Goal: Task Accomplishment & Management: Use online tool/utility

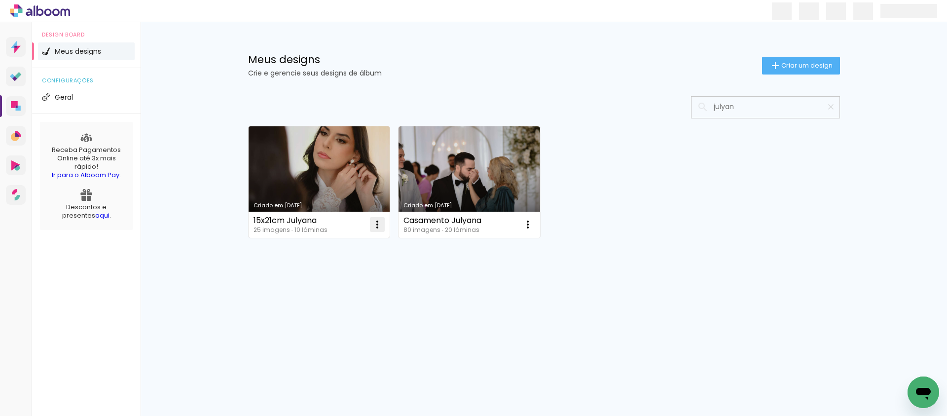
click at [376, 221] on iron-icon at bounding box center [377, 224] width 12 height 12
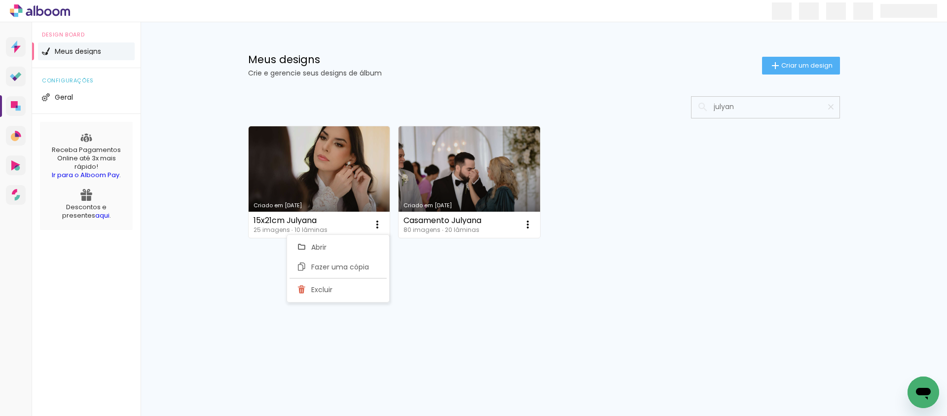
click at [604, 302] on div "Criado em 18/08/25 15x21cm Julyana 25 imagens ∙ 10 lâminas Abrir Fazer uma cópi…" at bounding box center [543, 208] width 641 height 244
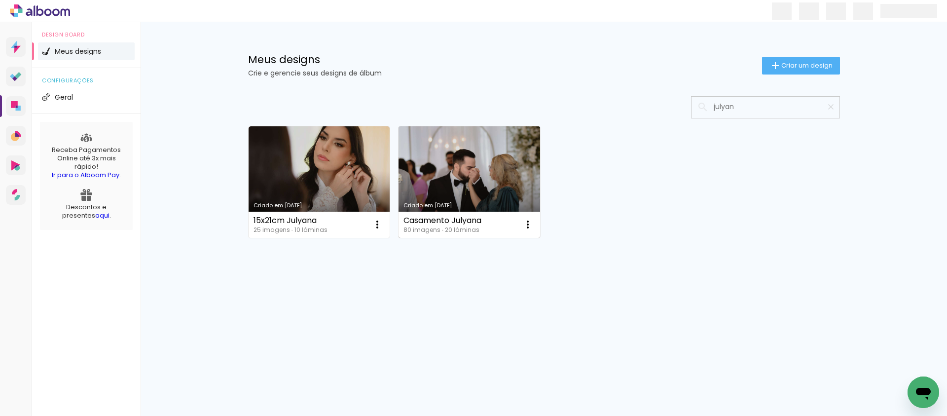
click at [471, 174] on link "Criado em [DATE]" at bounding box center [469, 181] width 142 height 111
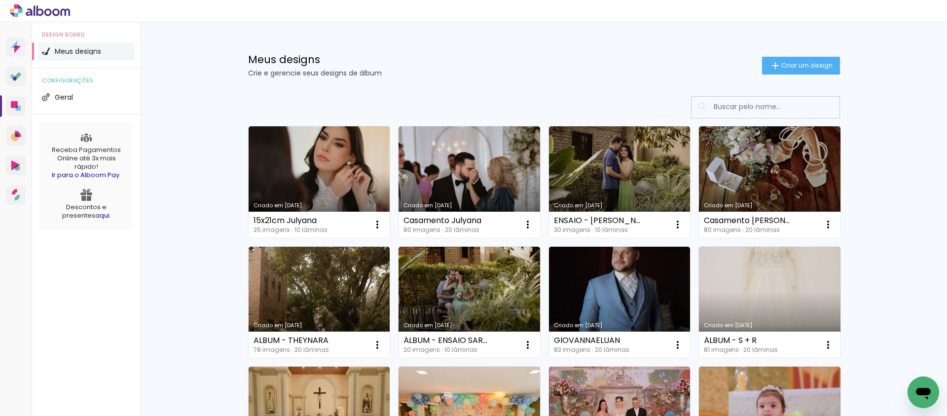
click at [718, 110] on input at bounding box center [779, 107] width 141 height 20
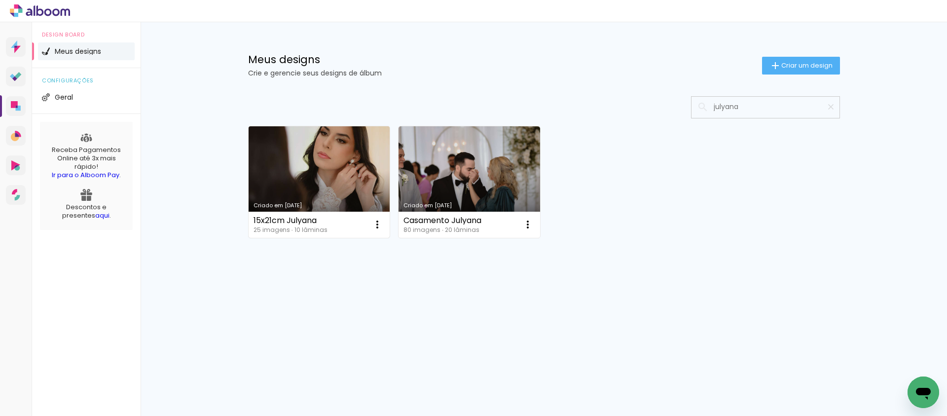
type input "julyana"
type paper-input "julyana"
click at [347, 177] on link "Criado em [DATE]" at bounding box center [320, 181] width 142 height 111
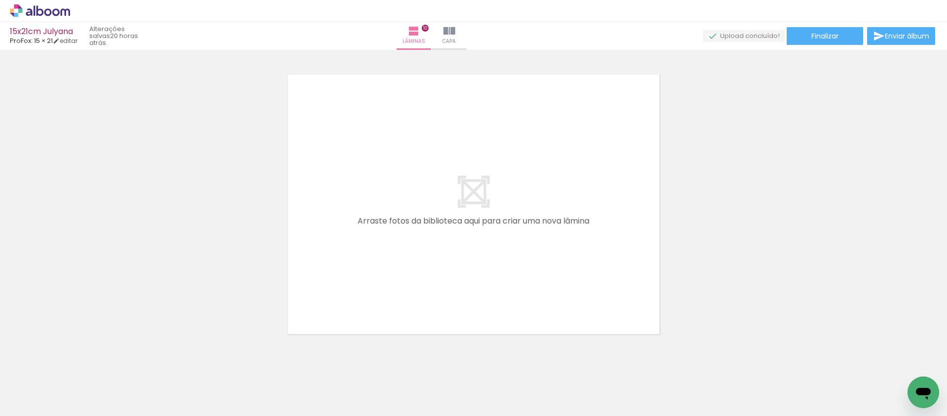
scroll to position [2608, 0]
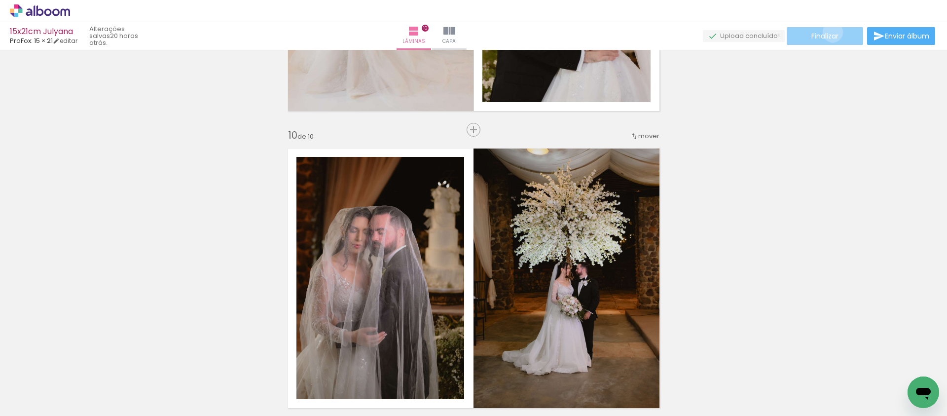
click at [828, 33] on span "Finalizar" at bounding box center [824, 36] width 27 height 7
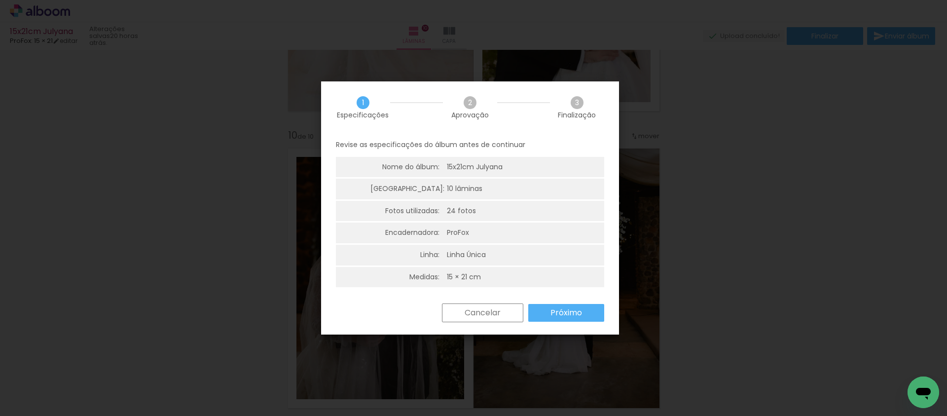
click at [545, 310] on paper-button "Próximo" at bounding box center [566, 313] width 76 height 18
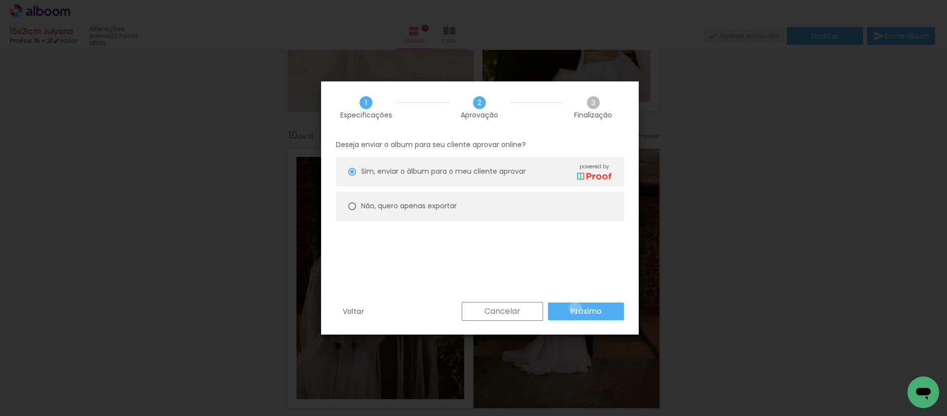
click at [0, 0] on slot "Próximo" at bounding box center [0, 0] width 0 height 0
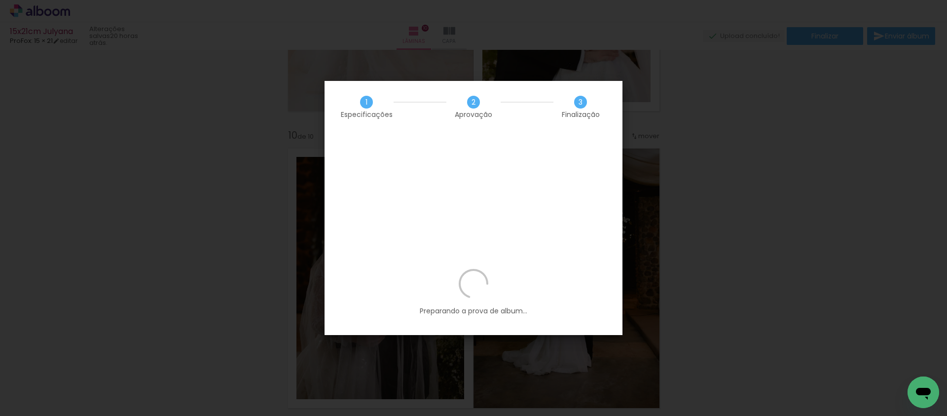
click at [517, 93] on div "1 Especificações 2 Aprovação 3 Finalização" at bounding box center [473, 107] width 298 height 52
click at [534, 95] on div "1 Especificações 2 Aprovação 3 Finalização" at bounding box center [473, 107] width 298 height 52
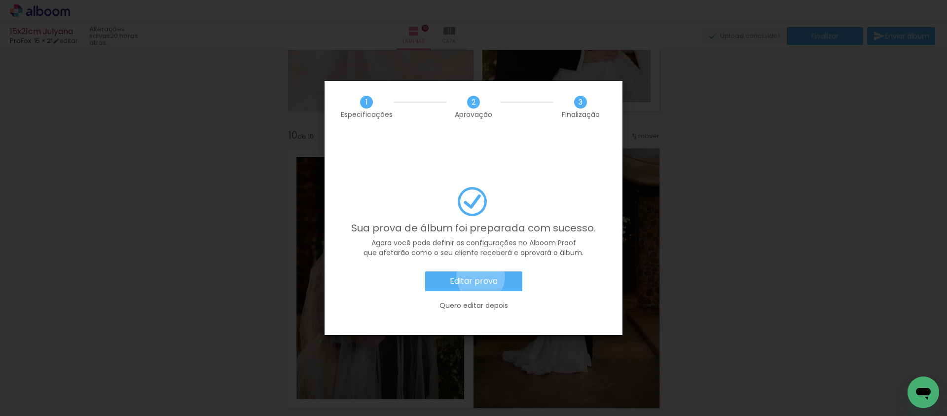
click at [0, 0] on slot "Editar prova" at bounding box center [0, 0] width 0 height 0
